Goal: Book appointment/travel/reservation

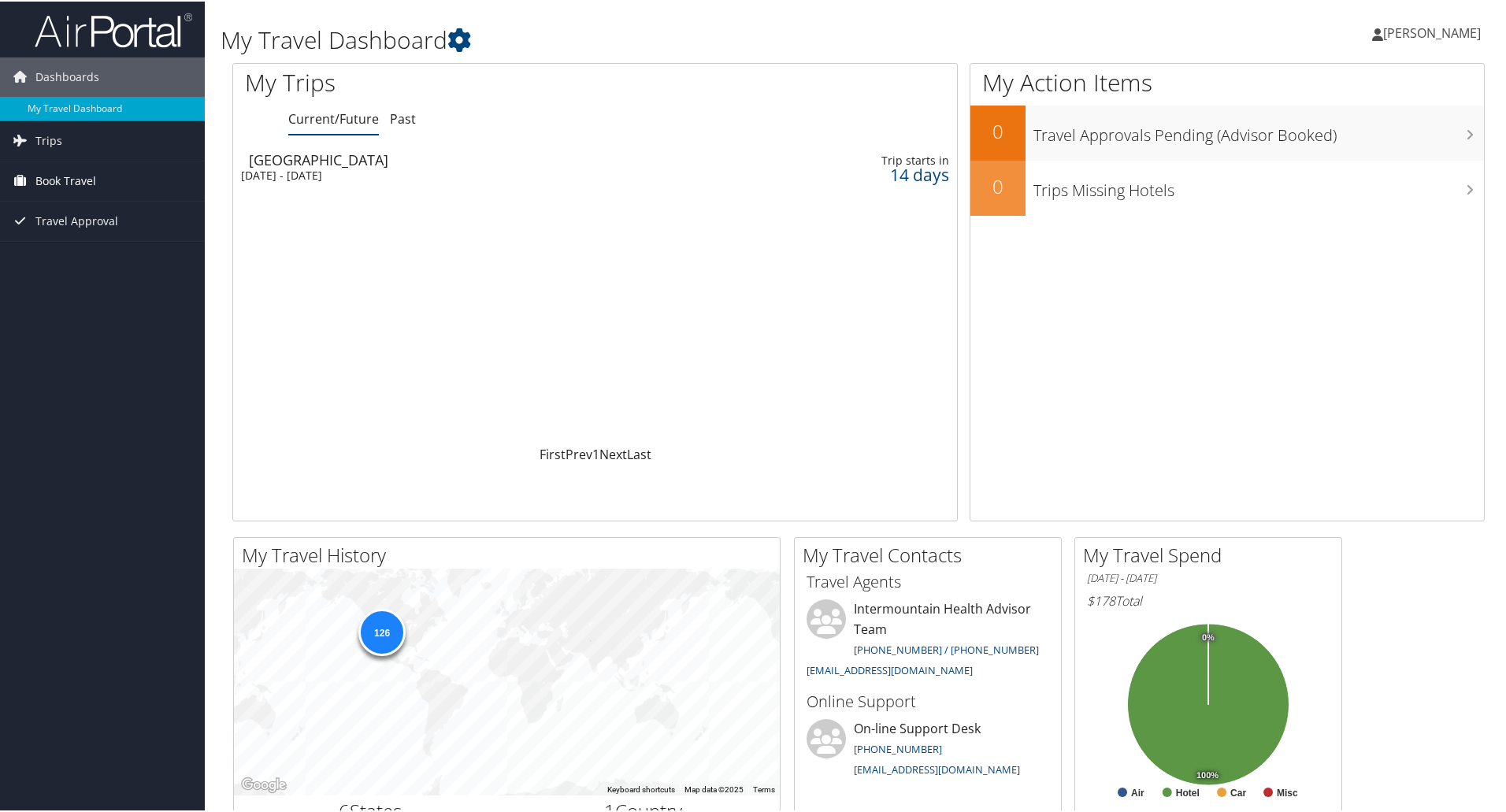
click at [89, 175] on span "Book Travel" at bounding box center [66, 180] width 60 height 40
click at [90, 247] on link "Book/Manage Online Trips" at bounding box center [102, 258] width 205 height 24
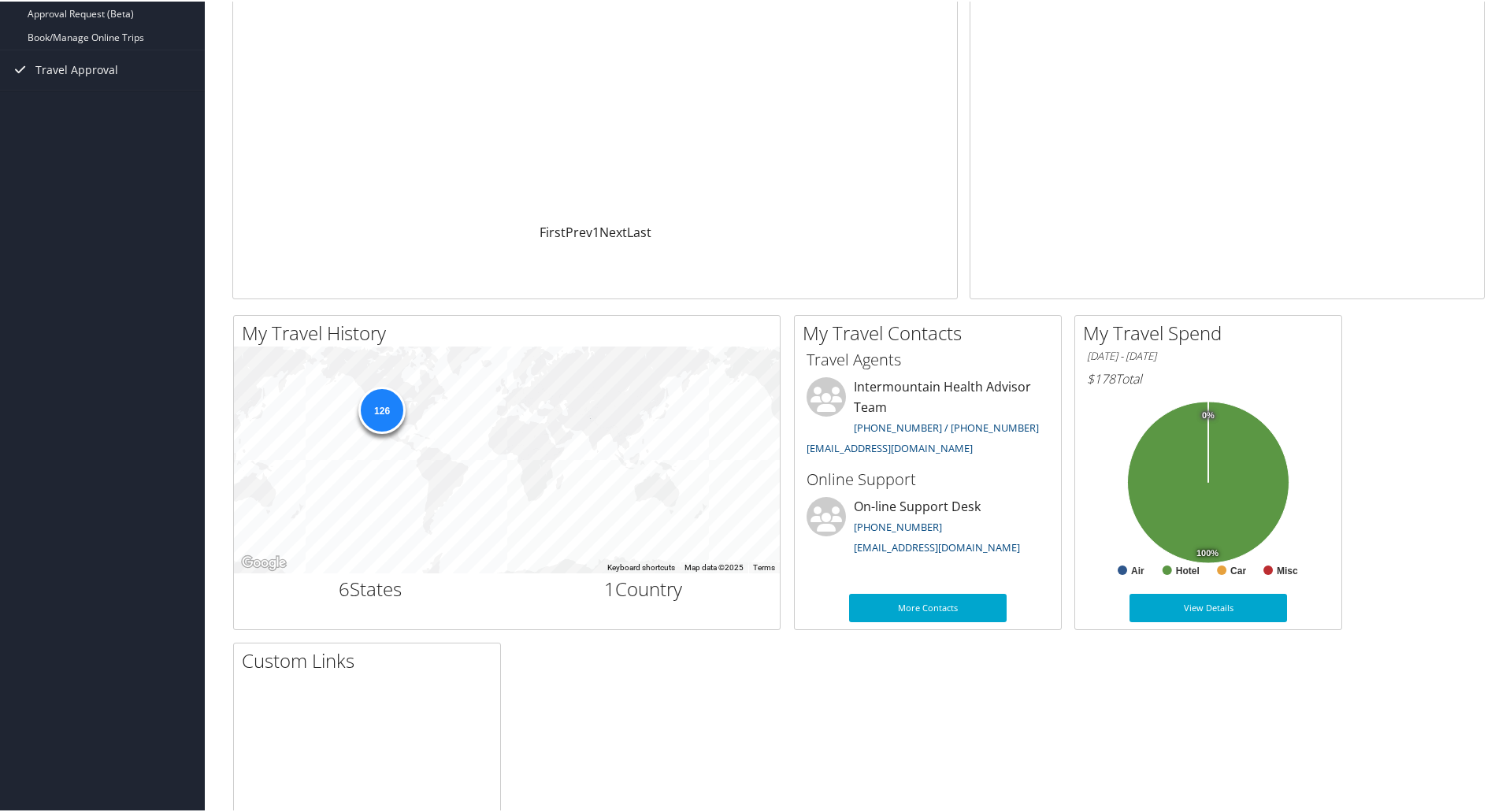
scroll to position [236, 0]
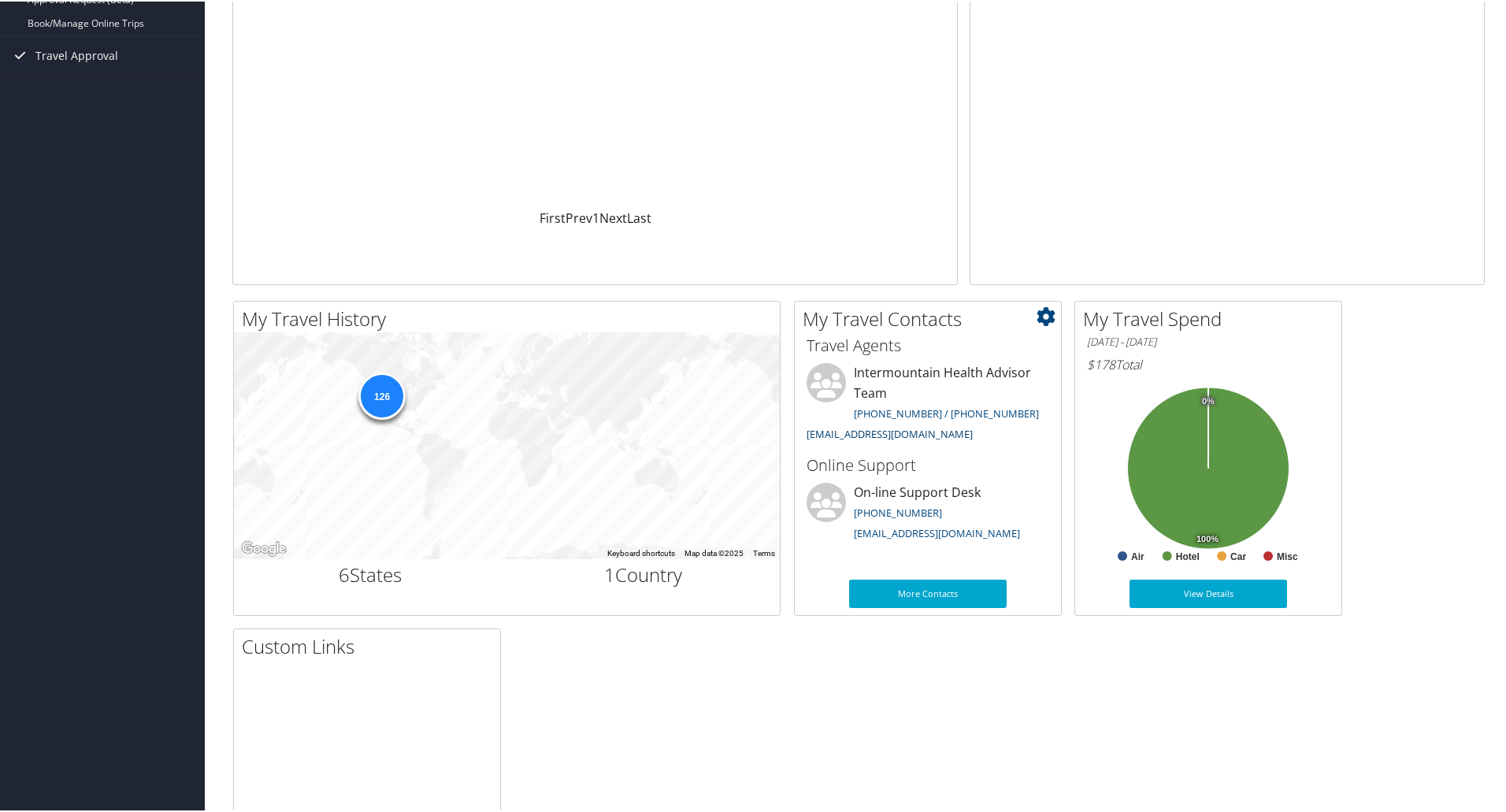
click at [927, 430] on link "intermountain@cbtravel.com" at bounding box center [890, 431] width 166 height 14
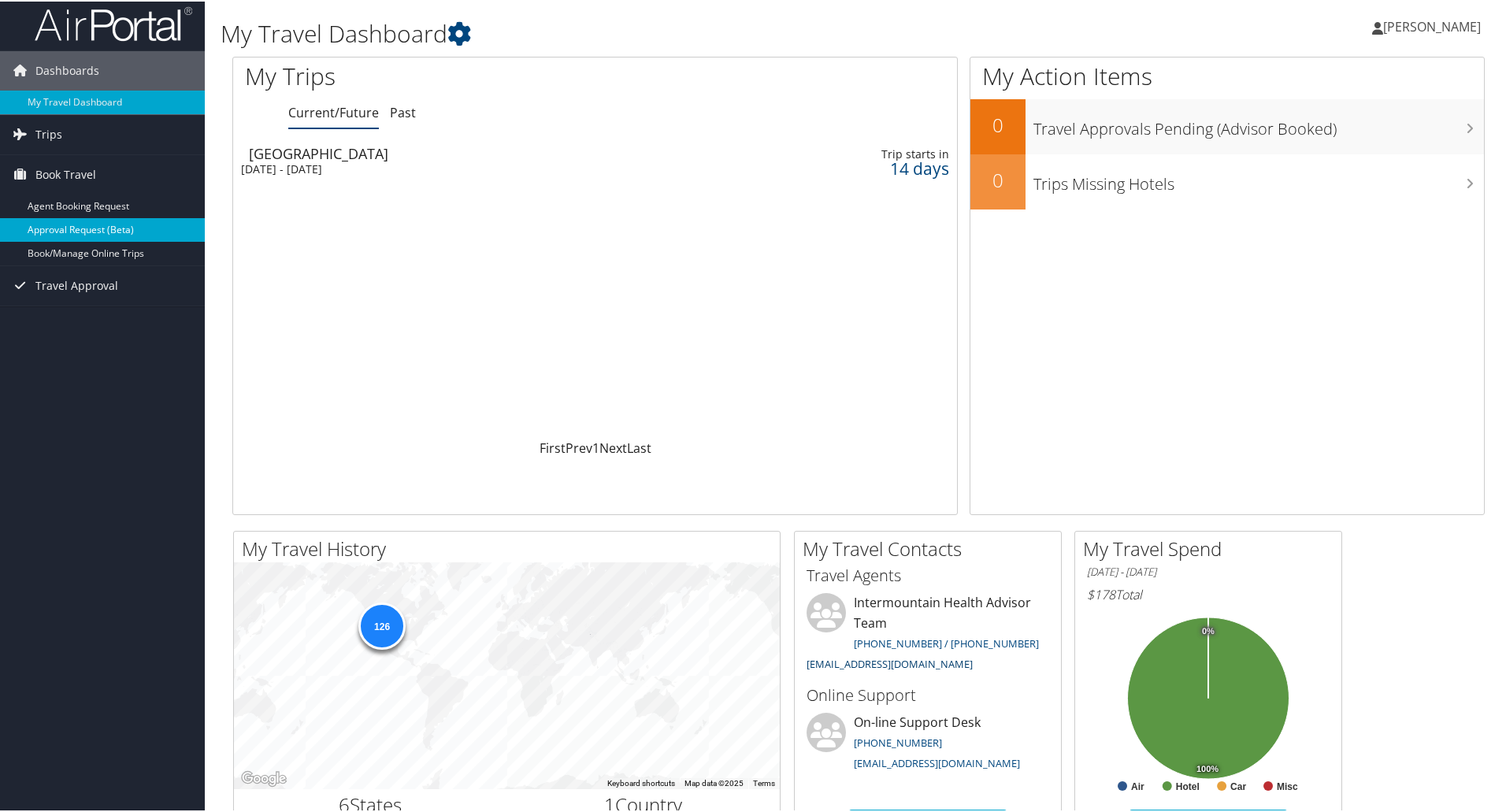
scroll to position [0, 0]
